Goal: Information Seeking & Learning: Learn about a topic

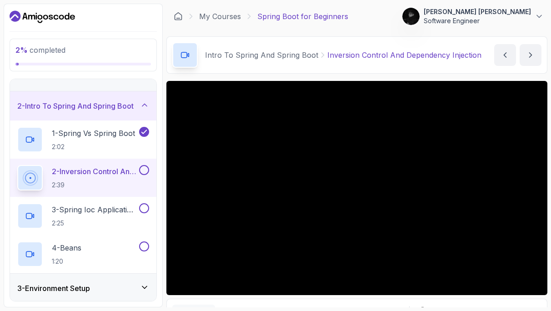
click at [516, 10] on p "Abdul Hannan Sumon" at bounding box center [477, 11] width 107 height 9
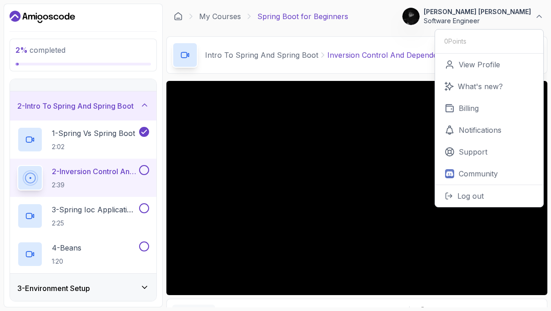
click at [403, 15] on div "My Courses Spring Boot for Beginners 0 Points Abdul Hannan Sumon Software Engin…" at bounding box center [356, 16] width 381 height 25
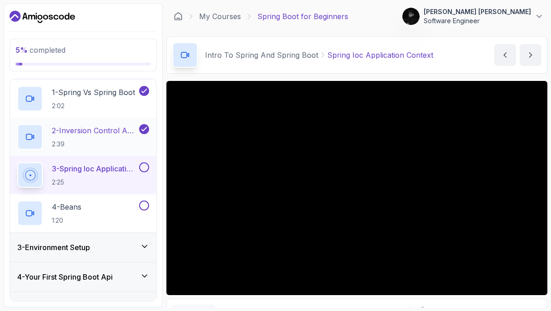
scroll to position [63, 0]
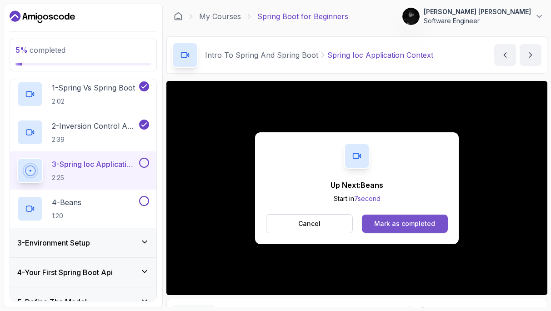
click at [405, 223] on div "Mark as completed" at bounding box center [404, 223] width 61 height 9
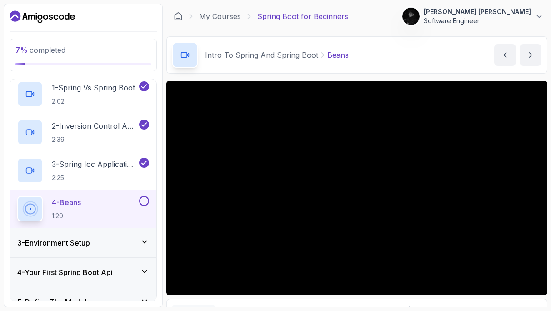
click at [102, 243] on div "3 - Environment Setup" at bounding box center [83, 242] width 132 height 11
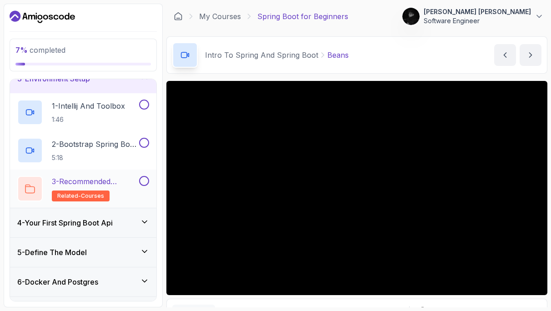
scroll to position [77, 0]
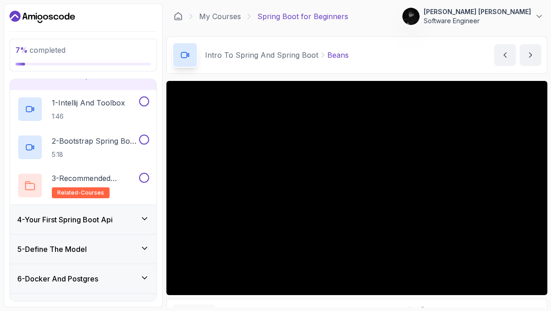
click at [78, 215] on h3 "4 - Your First Spring Boot Api" at bounding box center [64, 219] width 95 height 11
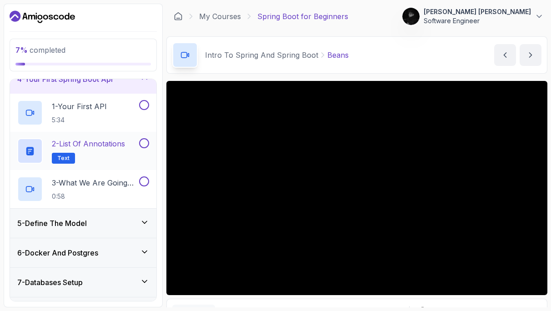
scroll to position [111, 0]
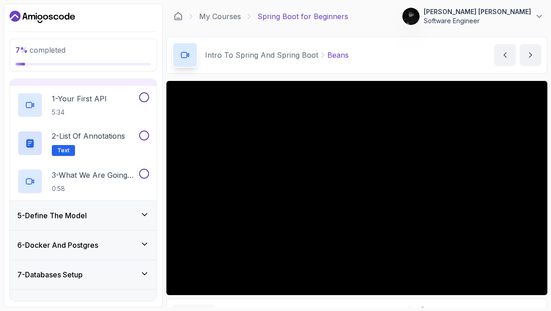
click at [80, 212] on h3 "5 - Define The Model" at bounding box center [52, 215] width 70 height 11
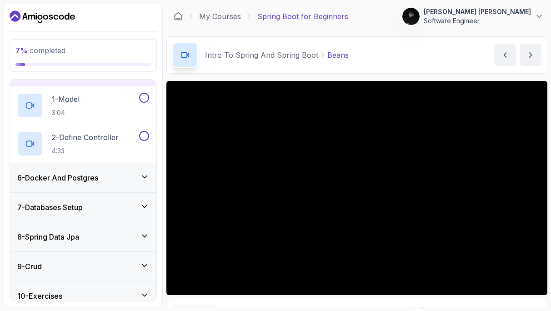
click at [79, 179] on h3 "6 - Docker And Postgres" at bounding box center [57, 177] width 81 height 11
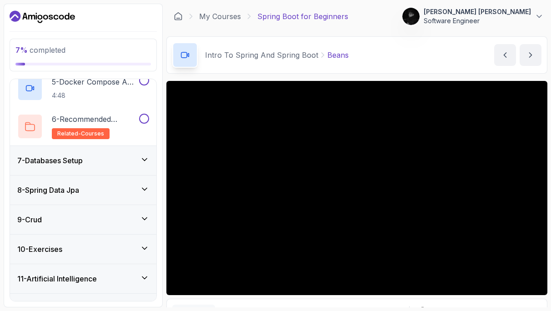
click at [78, 163] on h3 "7 - Databases Setup" at bounding box center [49, 160] width 65 height 11
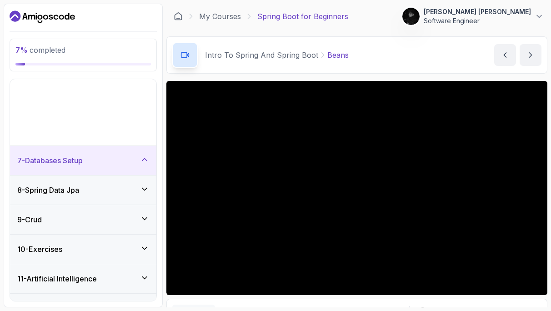
scroll to position [133, 0]
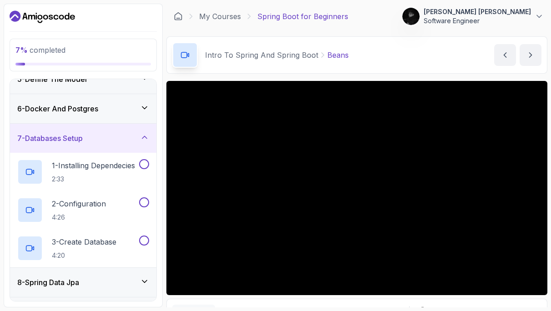
click at [95, 131] on div "7 - Databases Setup" at bounding box center [83, 138] width 146 height 29
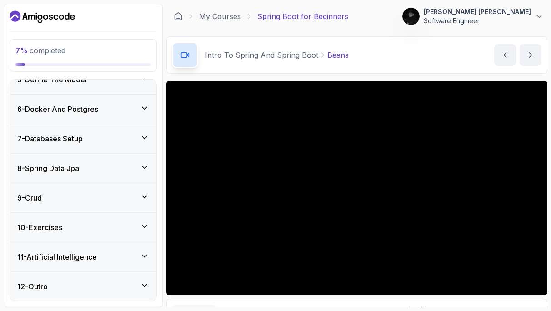
scroll to position [0, 0]
click at [75, 165] on h3 "8 - Spring Data Jpa" at bounding box center [48, 168] width 62 height 11
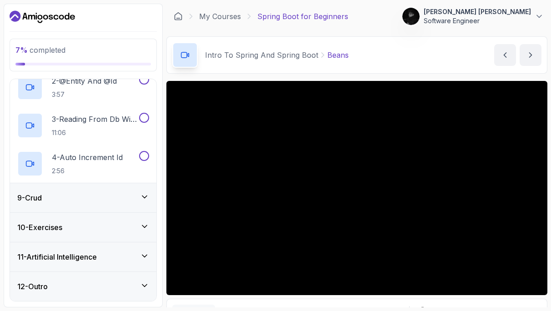
click at [82, 193] on div "9 - Crud" at bounding box center [83, 197] width 132 height 11
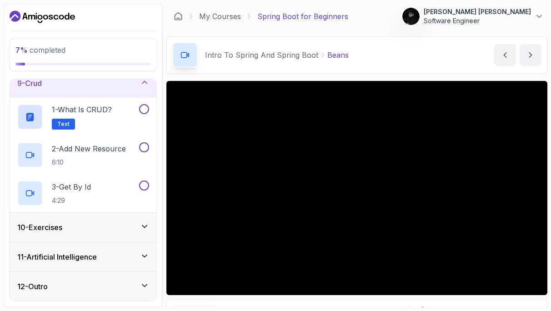
scroll to position [247, 0]
click at [135, 84] on div "9 - Crud" at bounding box center [83, 83] width 132 height 11
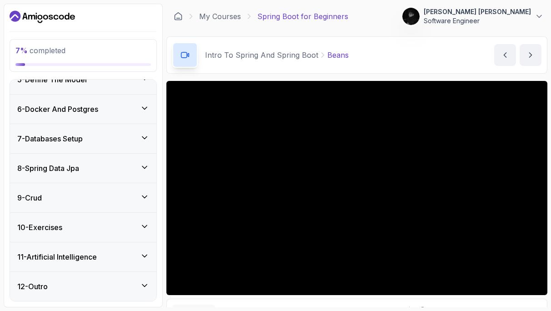
scroll to position [0, 0]
click at [225, 17] on link "My Courses" at bounding box center [220, 16] width 42 height 11
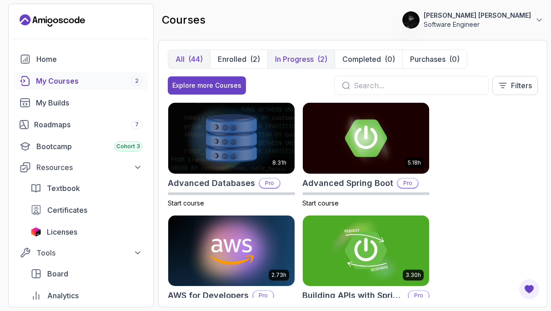
click at [302, 64] on p "In Progress" at bounding box center [294, 59] width 39 height 11
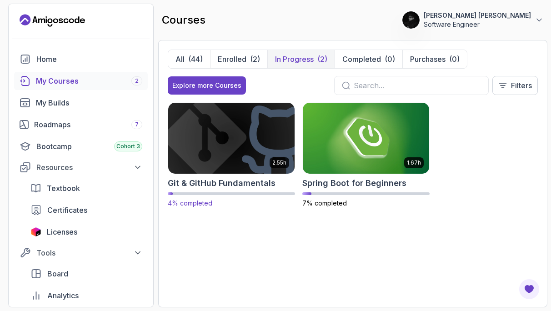
click at [251, 138] on img at bounding box center [231, 138] width 133 height 74
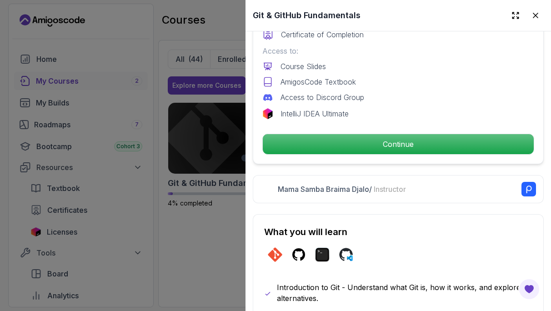
scroll to position [314, 0]
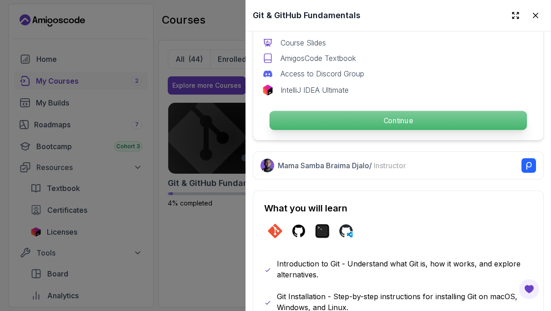
click at [357, 120] on p "Continue" at bounding box center [398, 120] width 257 height 19
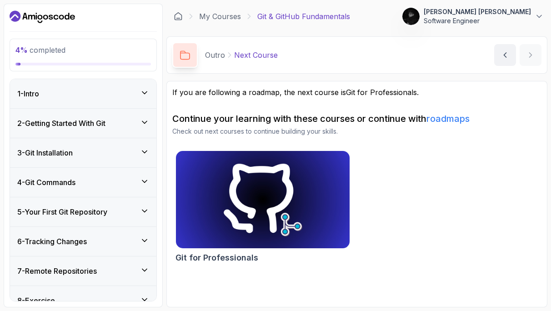
click at [113, 99] on div "1 - Intro" at bounding box center [83, 93] width 132 height 11
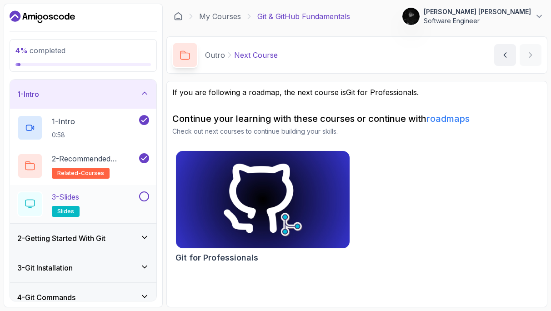
click at [112, 202] on div "3 - Slides slides" at bounding box center [77, 203] width 120 height 25
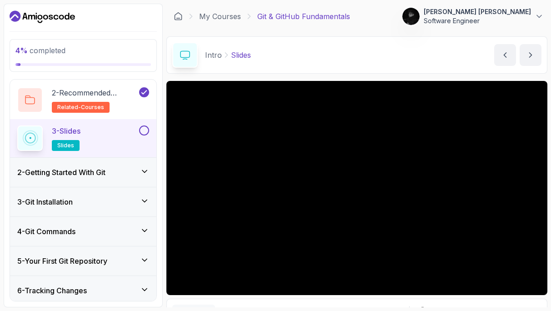
click at [78, 176] on h3 "2 - Getting Started With Git" at bounding box center [61, 172] width 88 height 11
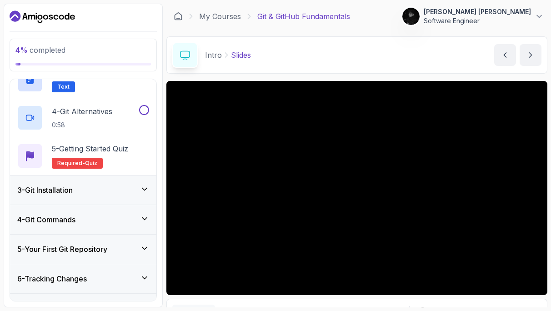
scroll to position [158, 0]
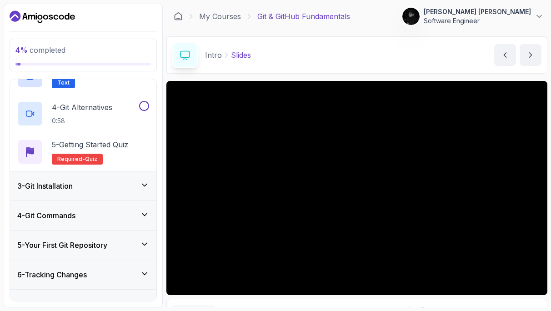
click at [85, 185] on div "3 - Git Installation" at bounding box center [83, 185] width 132 height 11
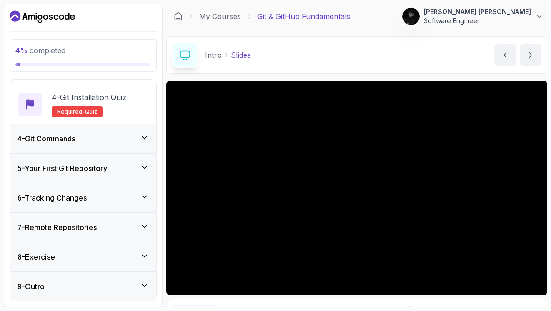
scroll to position [197, 0]
click at [105, 135] on div "4 - Git Commands" at bounding box center [83, 138] width 132 height 11
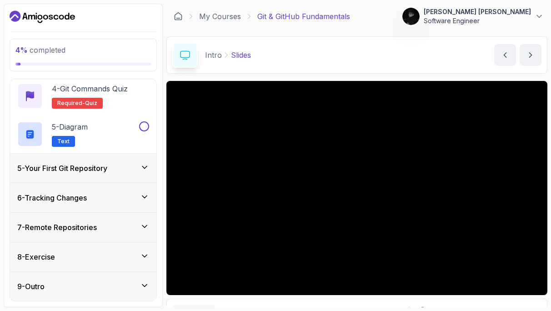
scroll to position [0, 0]
click at [107, 173] on h3 "5 - Your First Git Repository" at bounding box center [62, 168] width 90 height 11
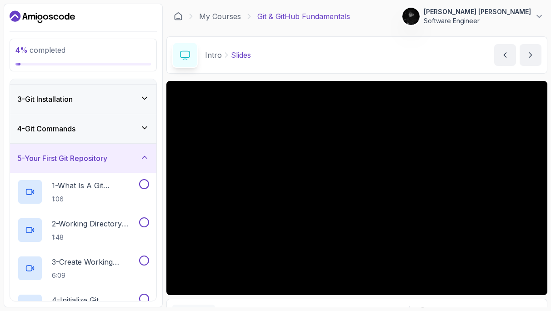
scroll to position [52, 0]
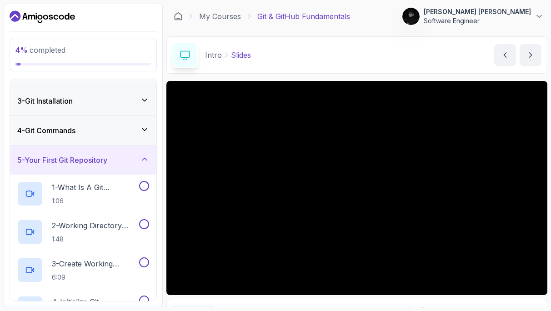
click at [112, 168] on div "5 - Your First Git Repository" at bounding box center [83, 159] width 146 height 29
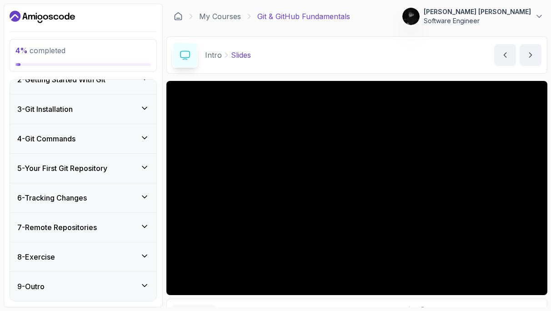
scroll to position [0, 0]
click at [93, 197] on div "6 - Tracking Changes" at bounding box center [83, 197] width 132 height 11
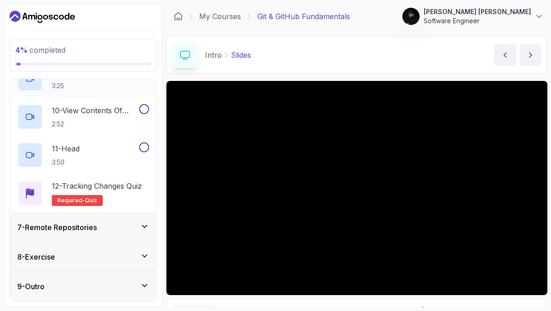
scroll to position [502, 0]
click at [57, 225] on h3 "7 - Remote Repositories" at bounding box center [57, 227] width 80 height 11
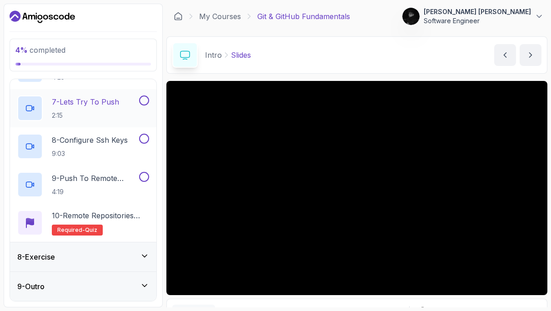
scroll to position [425, 0]
click at [90, 254] on div "8 - Exercise" at bounding box center [83, 256] width 132 height 11
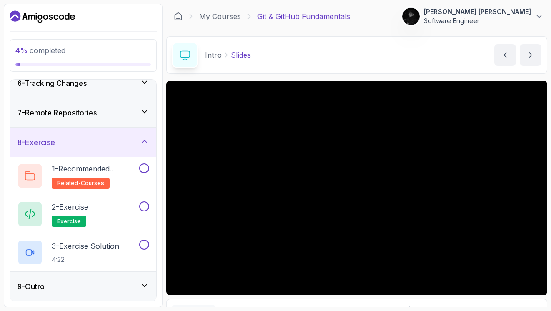
scroll to position [0, 0]
click at [61, 286] on div "9 - Outro" at bounding box center [83, 286] width 132 height 11
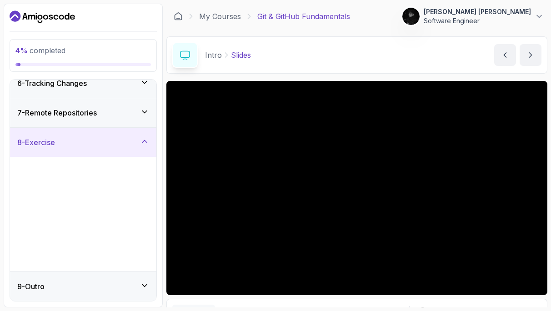
scroll to position [44, 0]
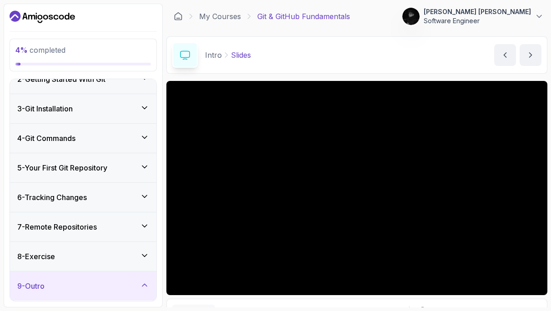
click at [61, 286] on div "9 - Outro" at bounding box center [83, 285] width 132 height 11
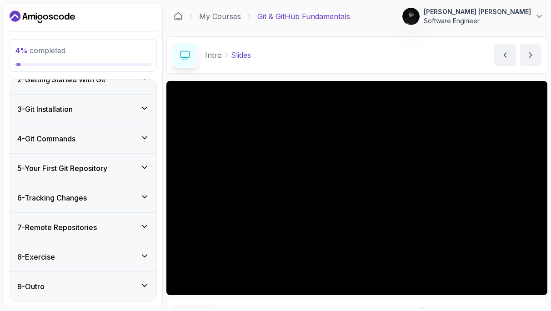
scroll to position [0, 0]
click at [89, 282] on div "9 - Outro" at bounding box center [83, 286] width 132 height 11
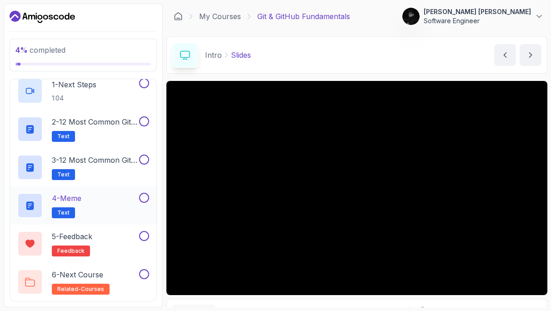
click at [113, 191] on div "4 - Meme Text" at bounding box center [83, 205] width 146 height 38
click at [115, 206] on div "4 - Meme Text" at bounding box center [77, 205] width 120 height 25
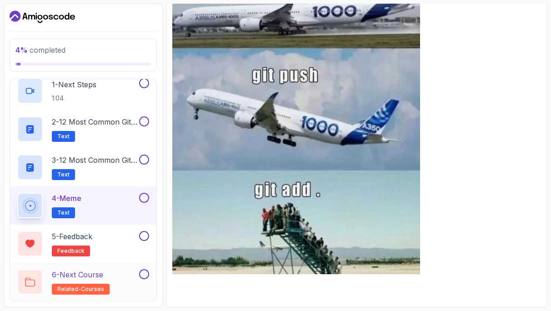
click at [121, 267] on div "6 - Next Course related-courses" at bounding box center [83, 282] width 146 height 38
click at [125, 285] on div "6 - Next Course related-courses" at bounding box center [77, 281] width 120 height 25
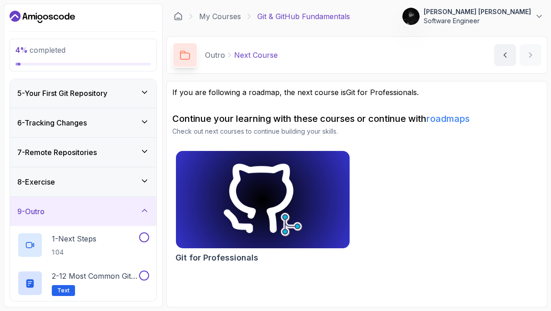
scroll to position [120, 0]
click at [106, 146] on div "7 - Remote Repositories" at bounding box center [83, 151] width 132 height 11
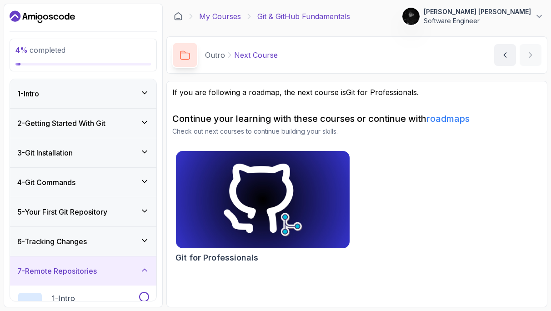
scroll to position [0, 0]
click at [217, 18] on link "My Courses" at bounding box center [220, 16] width 42 height 11
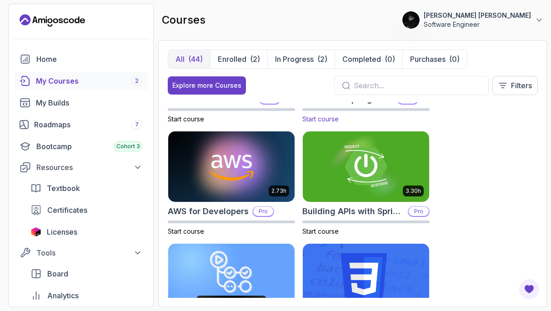
scroll to position [45, 0]
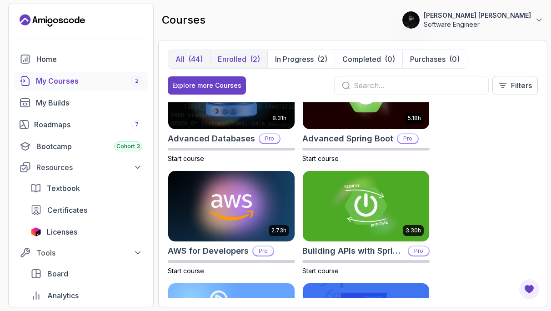
click at [250, 63] on div "(2)" at bounding box center [255, 59] width 10 height 11
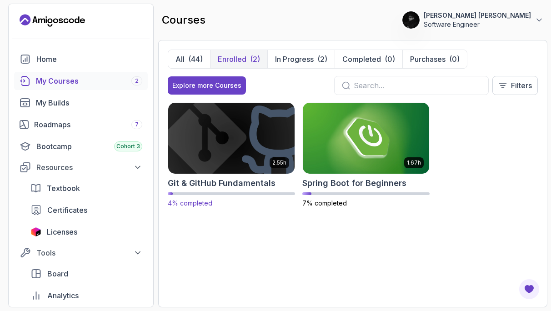
click at [261, 149] on img at bounding box center [231, 138] width 133 height 74
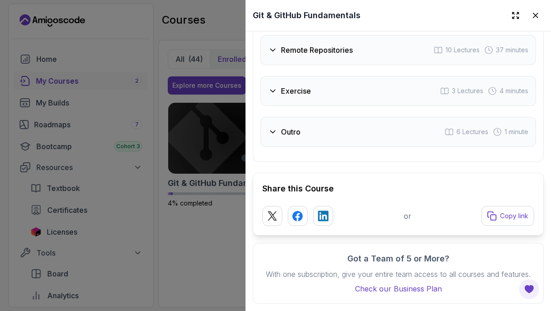
click at [346, 129] on div "Outro 6 Lectures 1 minute" at bounding box center [397, 132] width 275 height 30
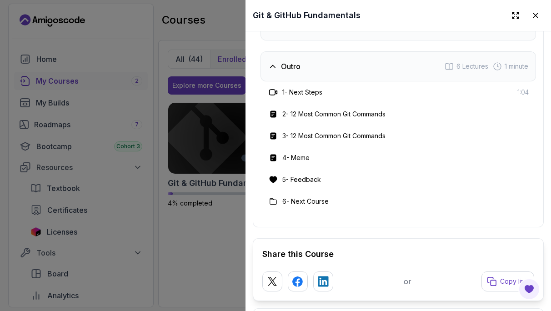
click at [405, 61] on div "Outro 6 Lectures 1 minute" at bounding box center [397, 66] width 275 height 30
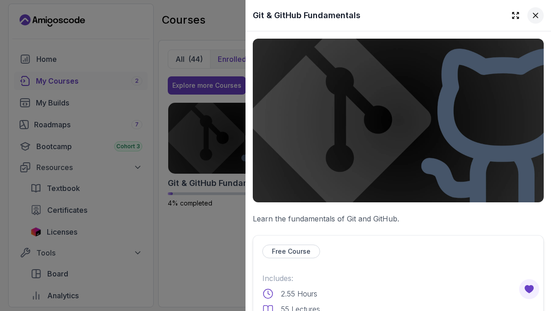
click at [533, 15] on icon at bounding box center [535, 15] width 9 height 9
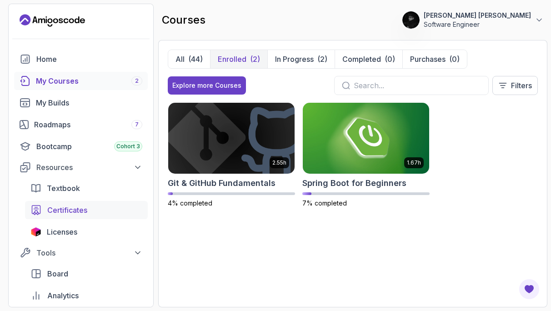
click at [83, 214] on span "Certificates" at bounding box center [67, 210] width 40 height 11
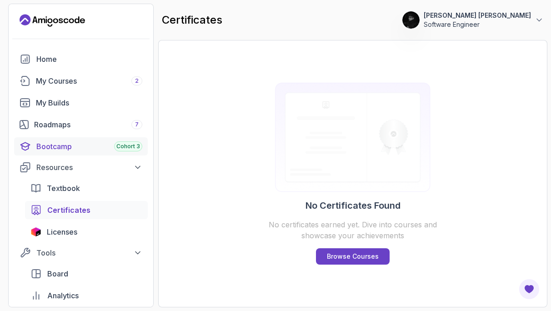
click at [105, 148] on div "Bootcamp Cohort 3" at bounding box center [89, 146] width 106 height 11
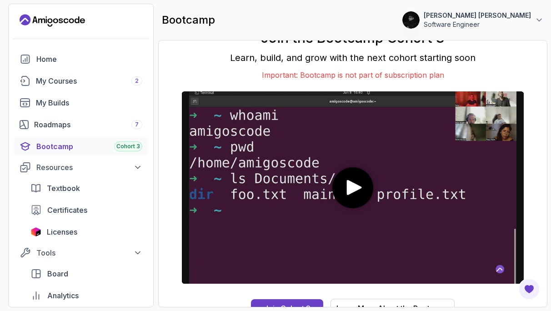
click at [245, 70] on p "Important: Bootcamp is not part of subscription plan" at bounding box center [352, 75] width 349 height 11
click at [96, 226] on div "Licenses" at bounding box center [94, 231] width 95 height 11
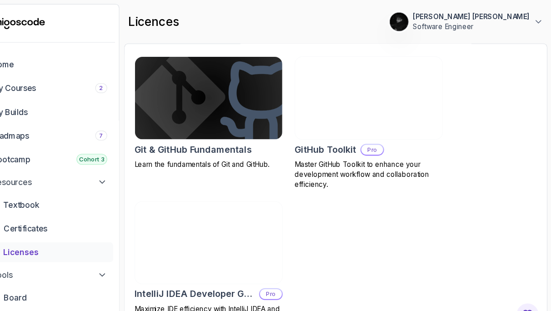
scroll to position [414, 0]
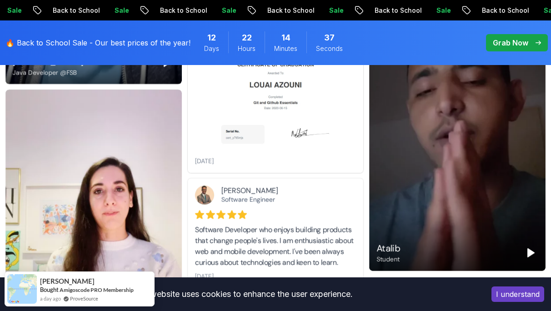
scroll to position [475, 0]
